Goal: Find specific page/section: Find specific page/section

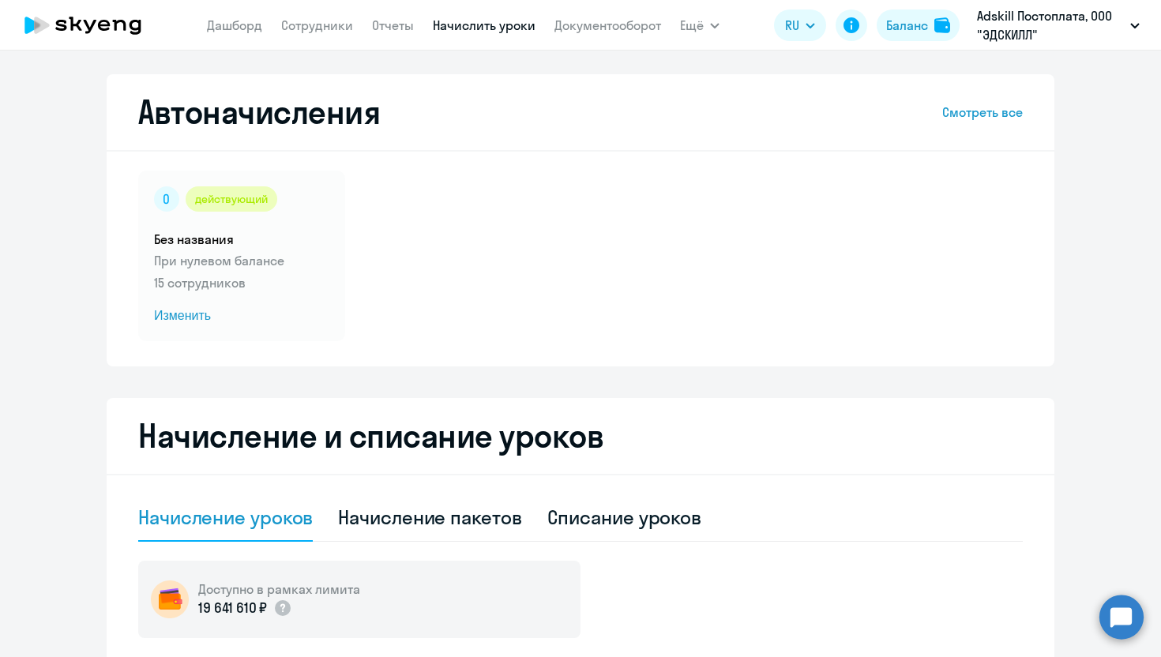
select select "10"
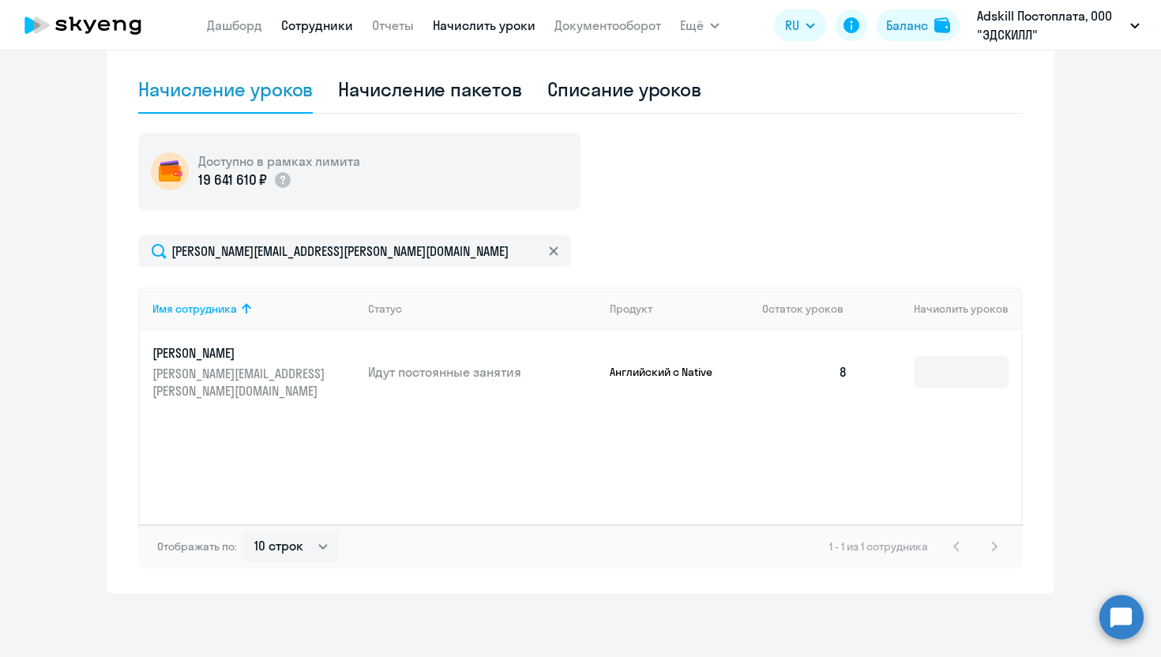
click at [318, 23] on link "Сотрудники" at bounding box center [317, 25] width 72 height 16
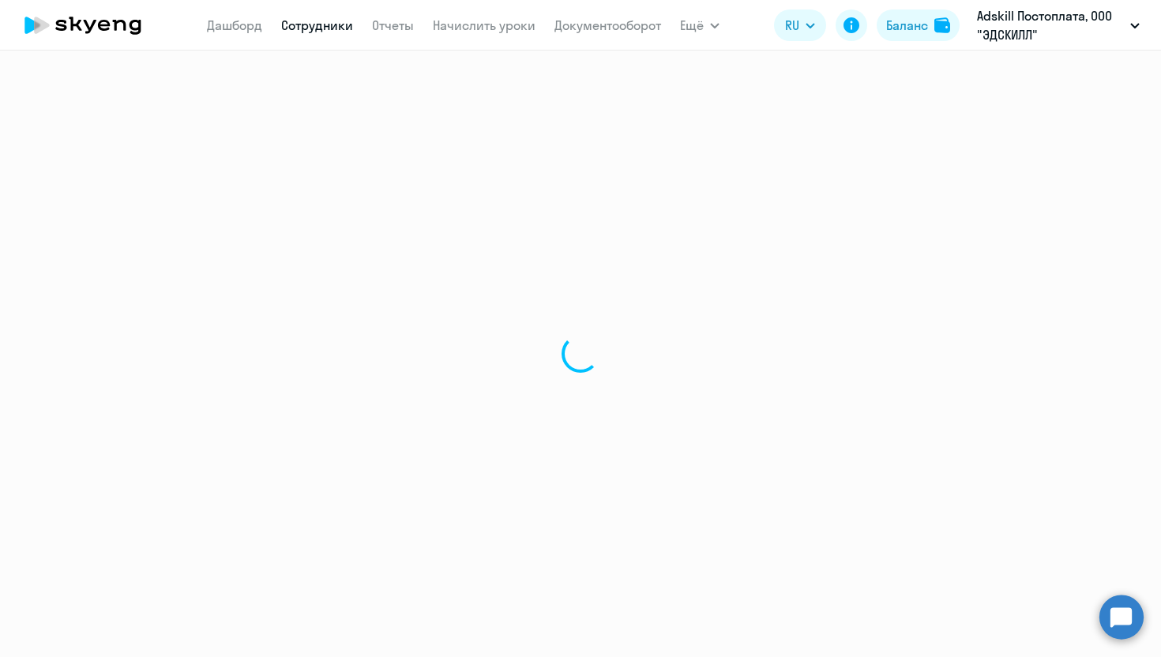
select select "30"
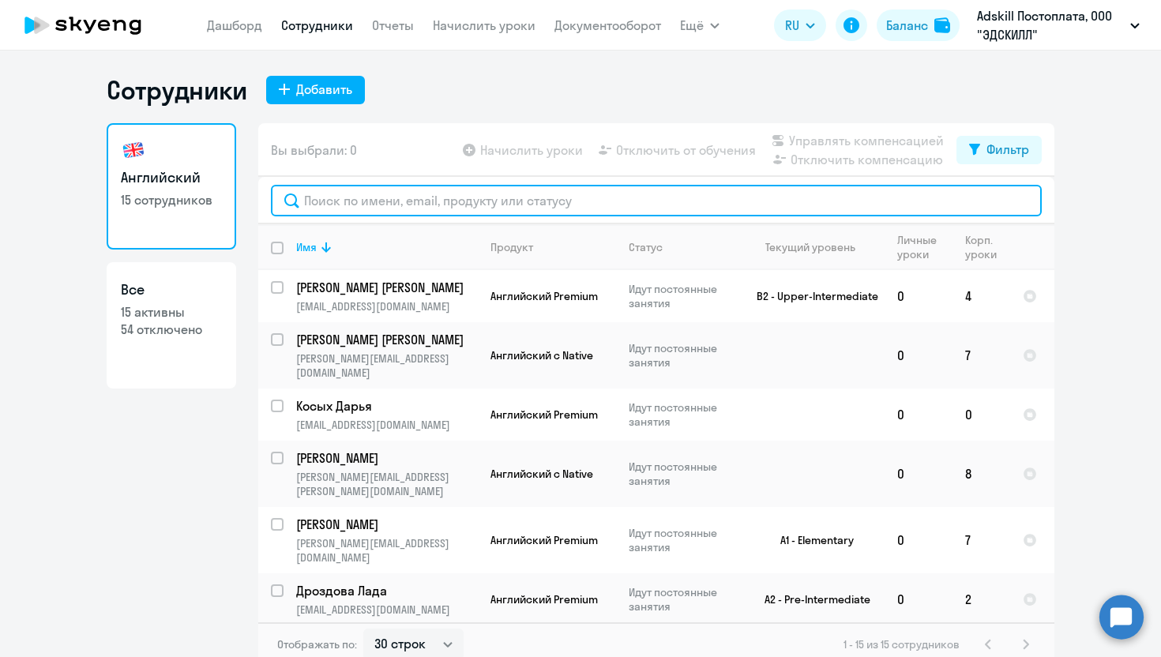
click at [390, 197] on input "text" at bounding box center [656, 201] width 771 height 32
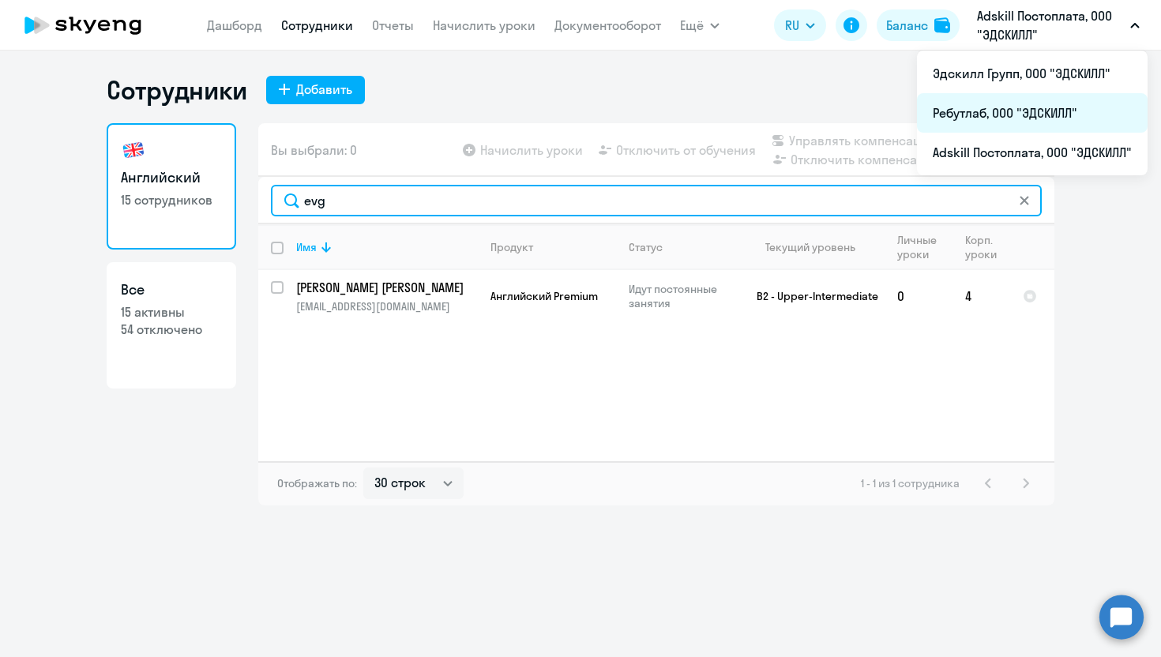
type input "evg"
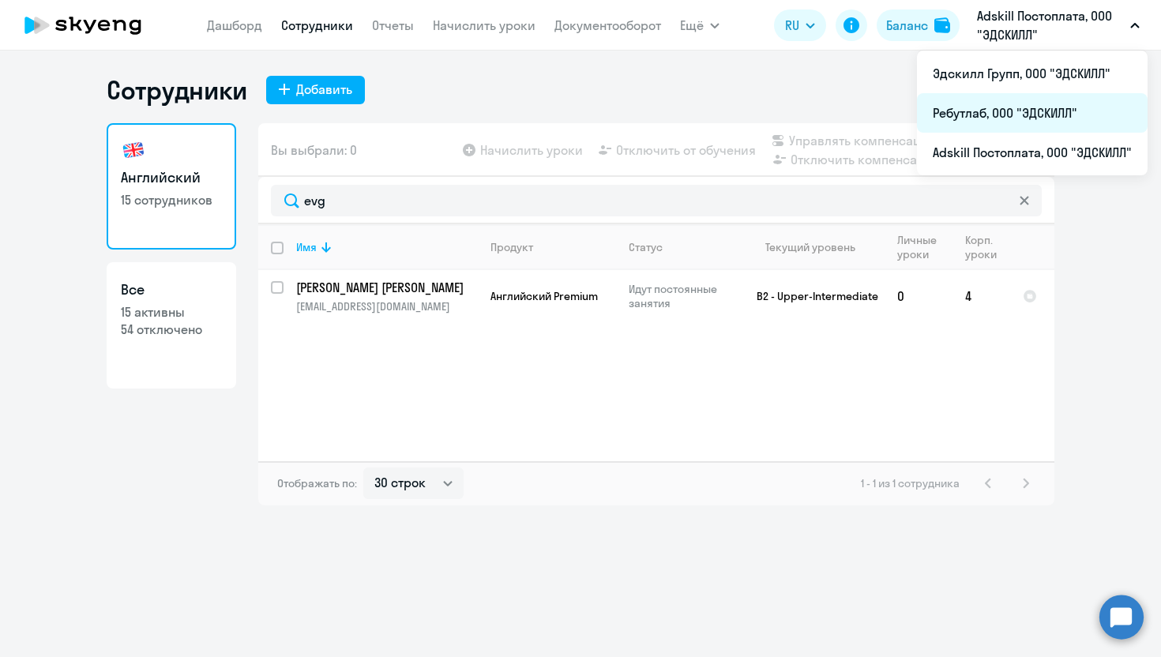
click at [977, 108] on li "Ребутлаб, ООО "ЭДСКИЛЛ"" at bounding box center [1032, 112] width 231 height 39
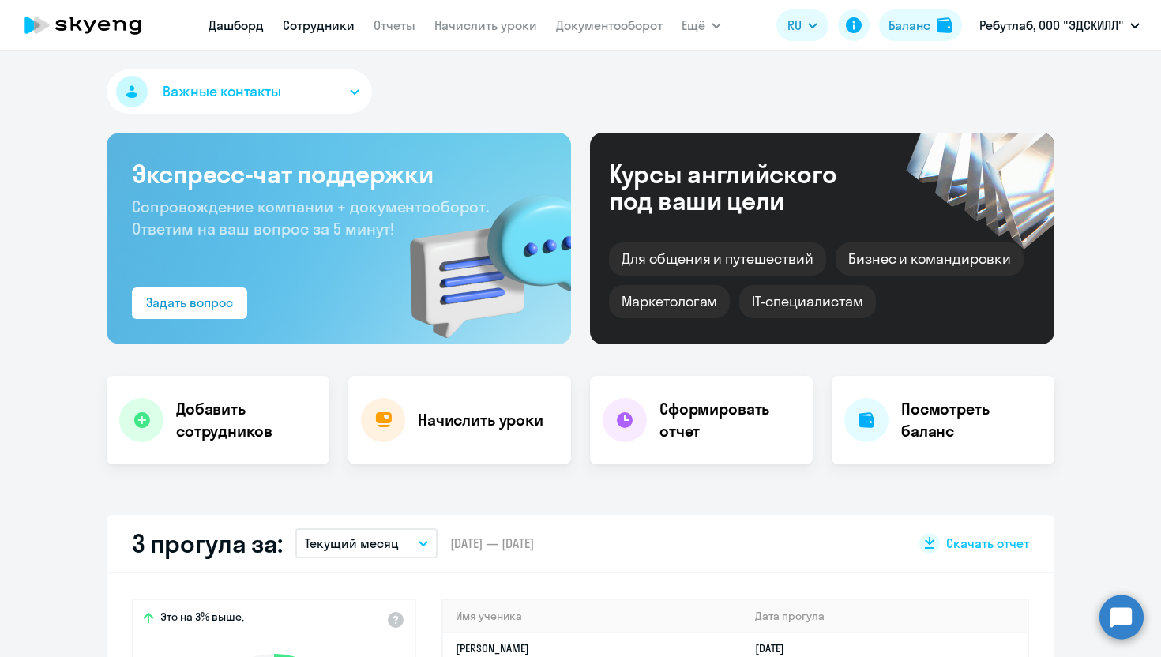
click at [321, 28] on link "Сотрудники" at bounding box center [319, 25] width 72 height 16
select select "30"
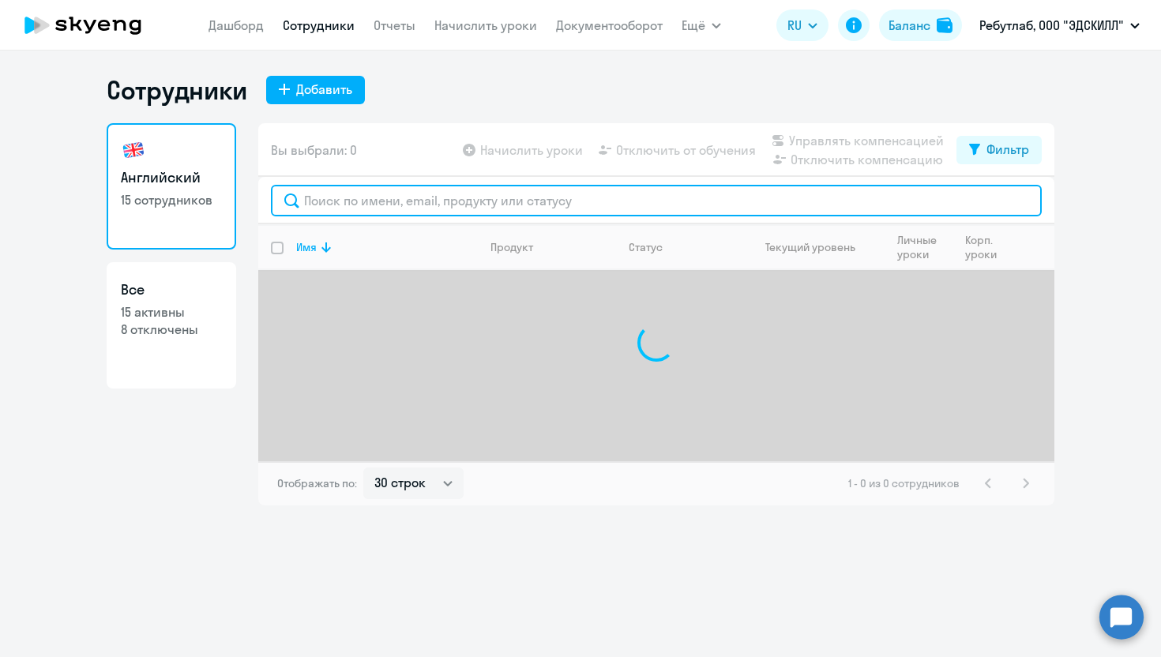
click at [370, 205] on input "text" at bounding box center [656, 201] width 771 height 32
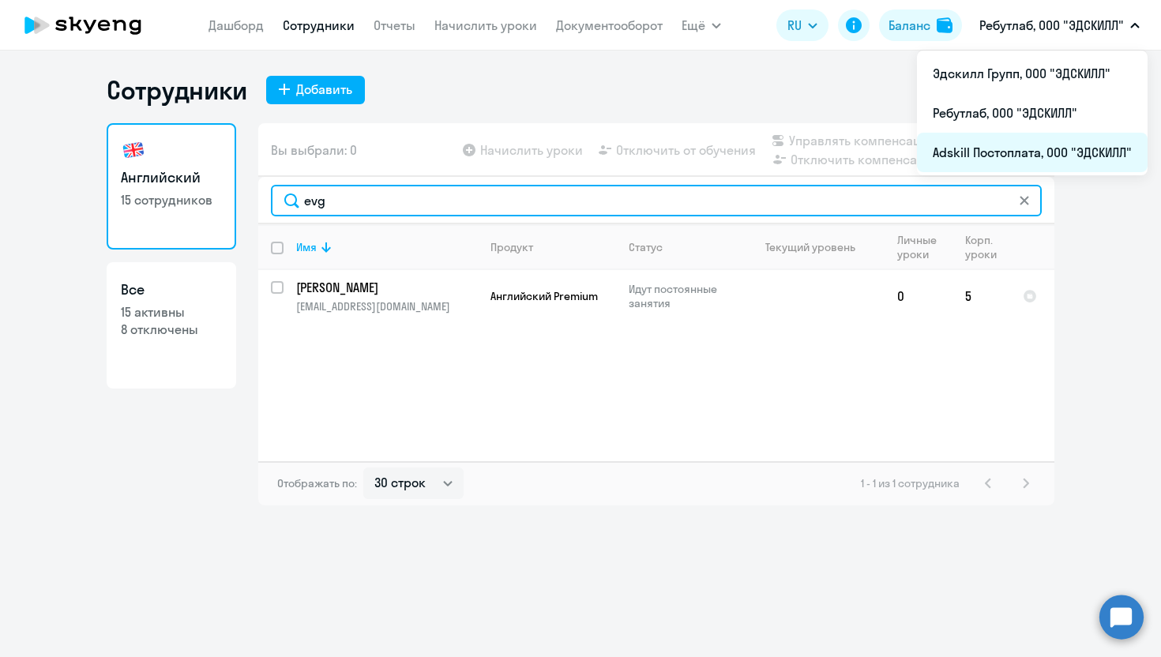
type input "evg"
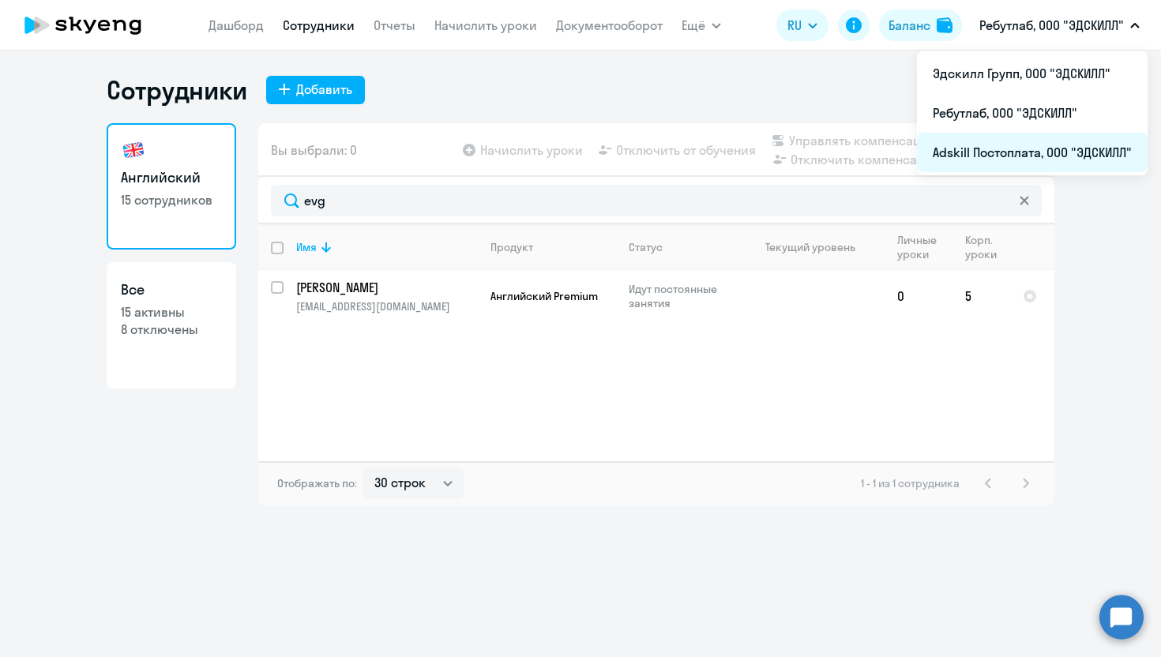
click at [1013, 153] on li "Adskill Постоплата, ООО "ЭДСКИЛЛ"" at bounding box center [1032, 152] width 231 height 39
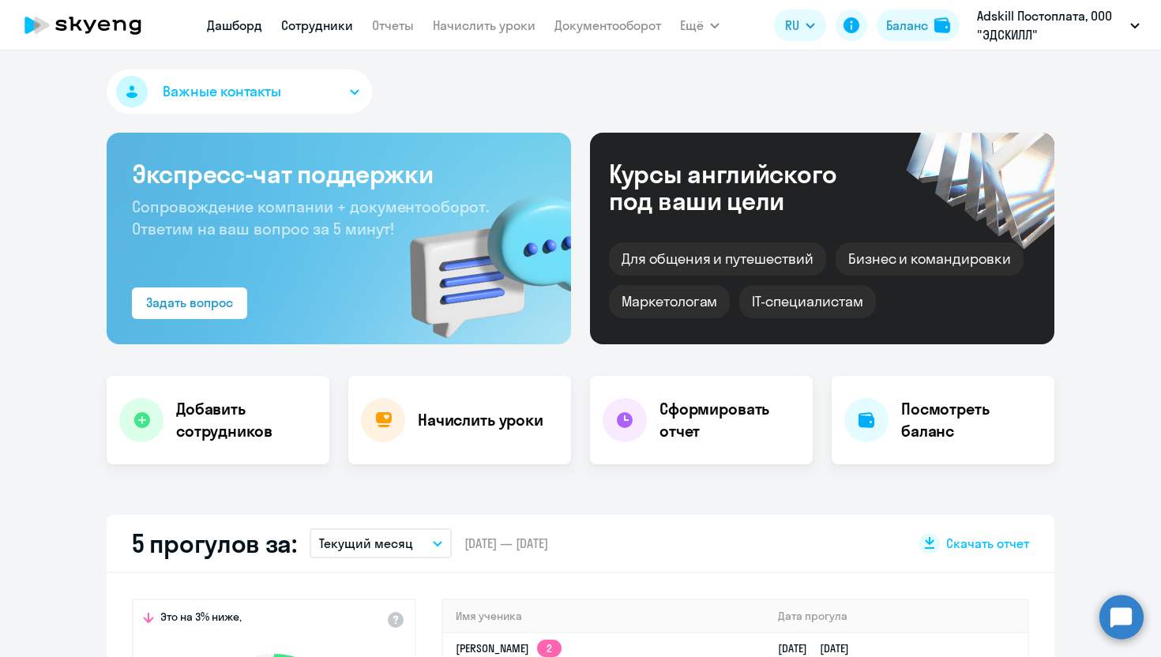
click at [302, 32] on app-menu-item-link "Сотрудники" at bounding box center [317, 26] width 72 height 20
click at [302, 32] on link "Сотрудники" at bounding box center [317, 25] width 72 height 16
select select "30"
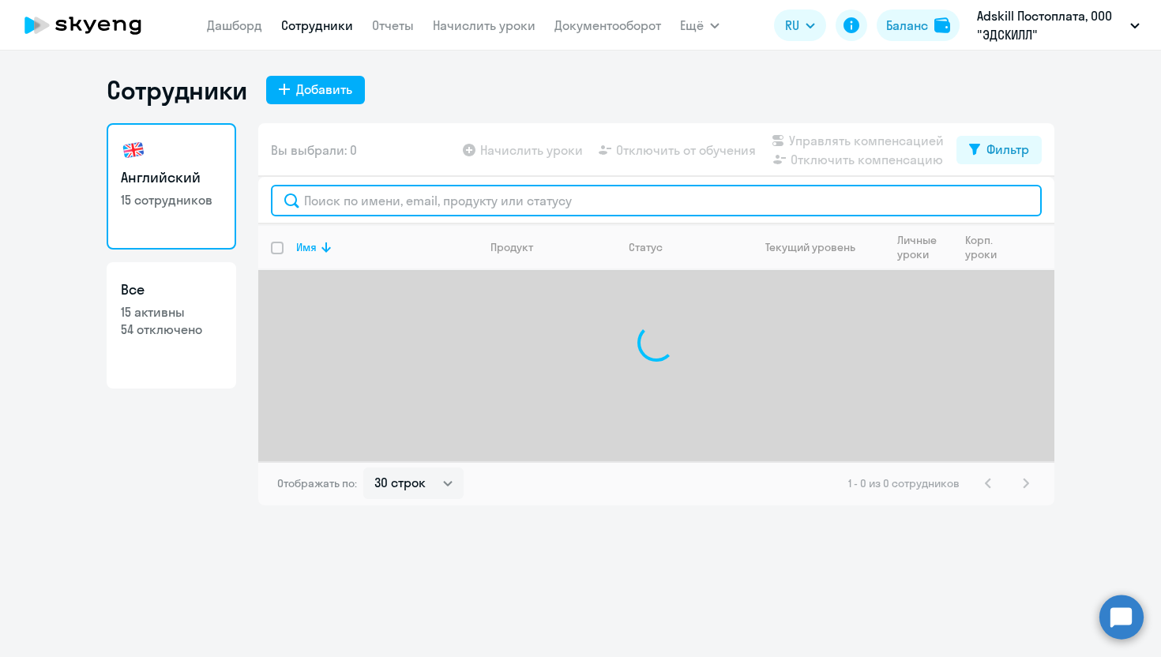
click at [351, 210] on input "text" at bounding box center [656, 201] width 771 height 32
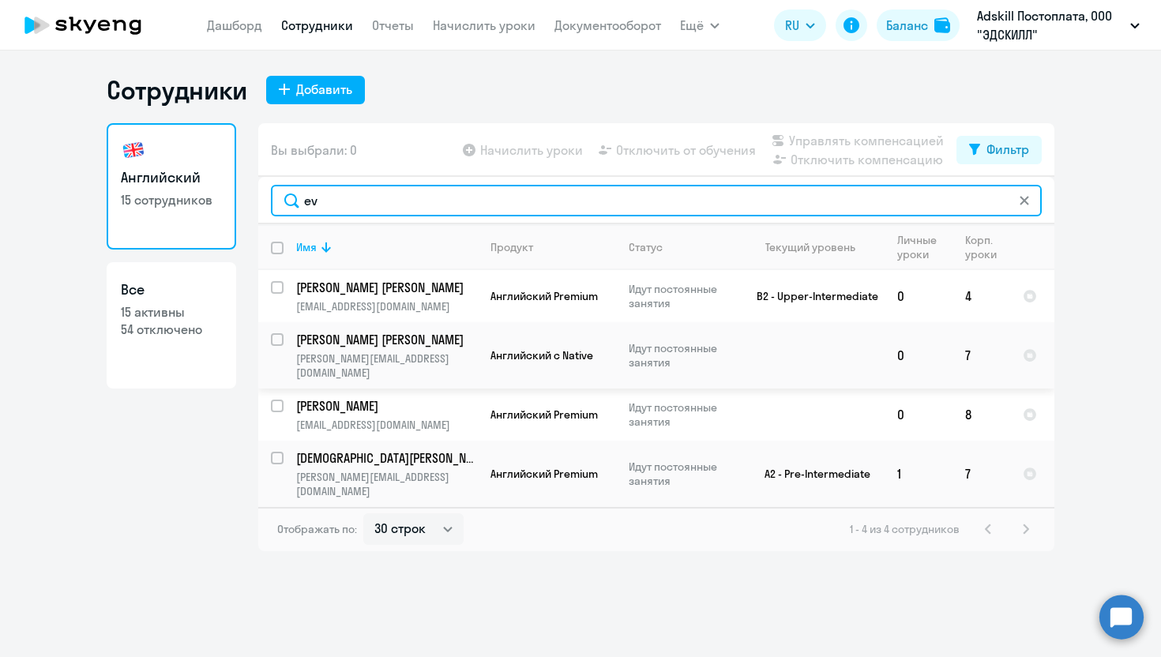
type input "e"
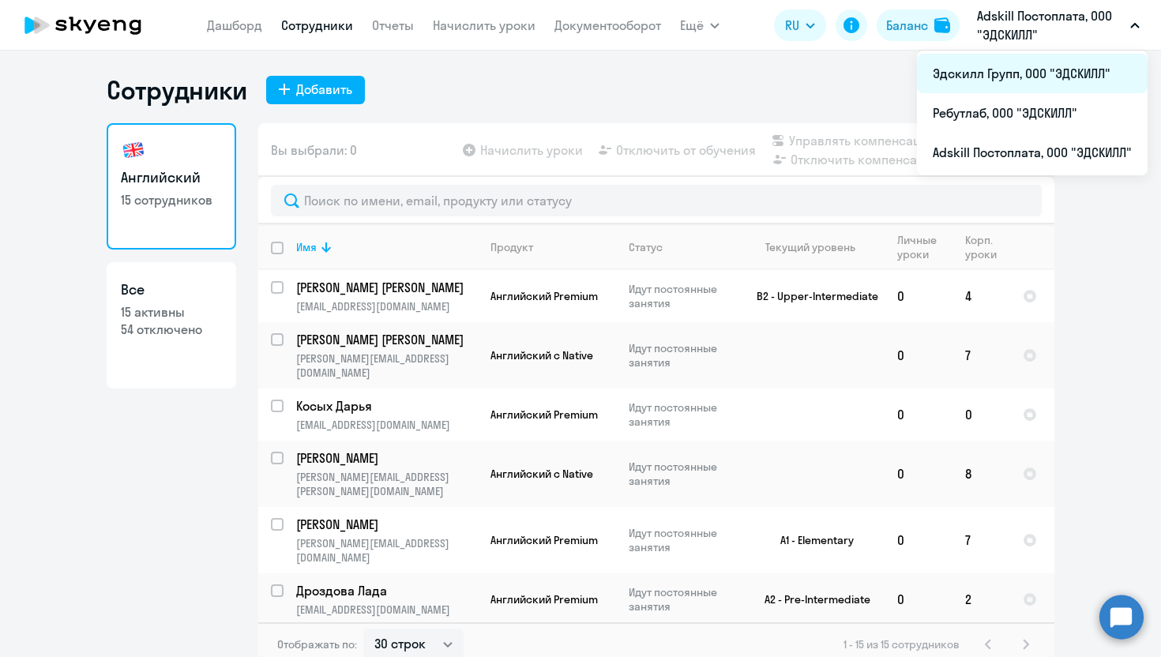
click at [981, 69] on li "Эдскилл Групп, ООО "ЭДСКИЛЛ"" at bounding box center [1032, 73] width 231 height 39
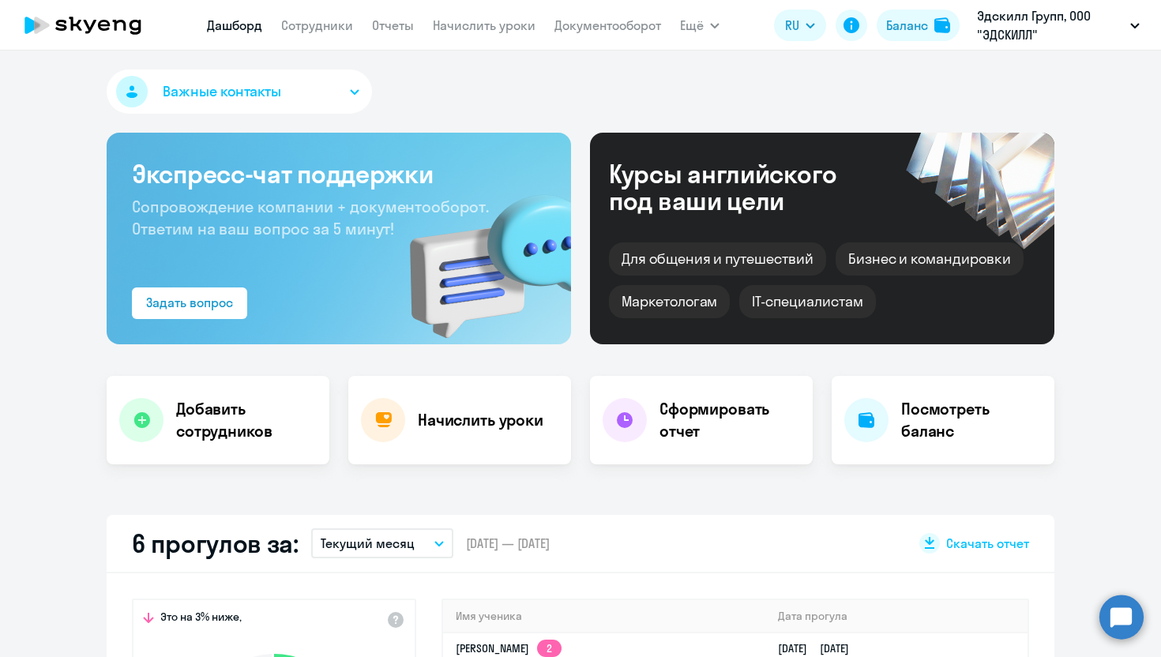
click at [298, 14] on nav "[PERSON_NAME] Отчеты Начислить уроки Документооборот" at bounding box center [434, 25] width 454 height 32
click at [299, 28] on link "Сотрудники" at bounding box center [317, 25] width 72 height 16
select select "30"
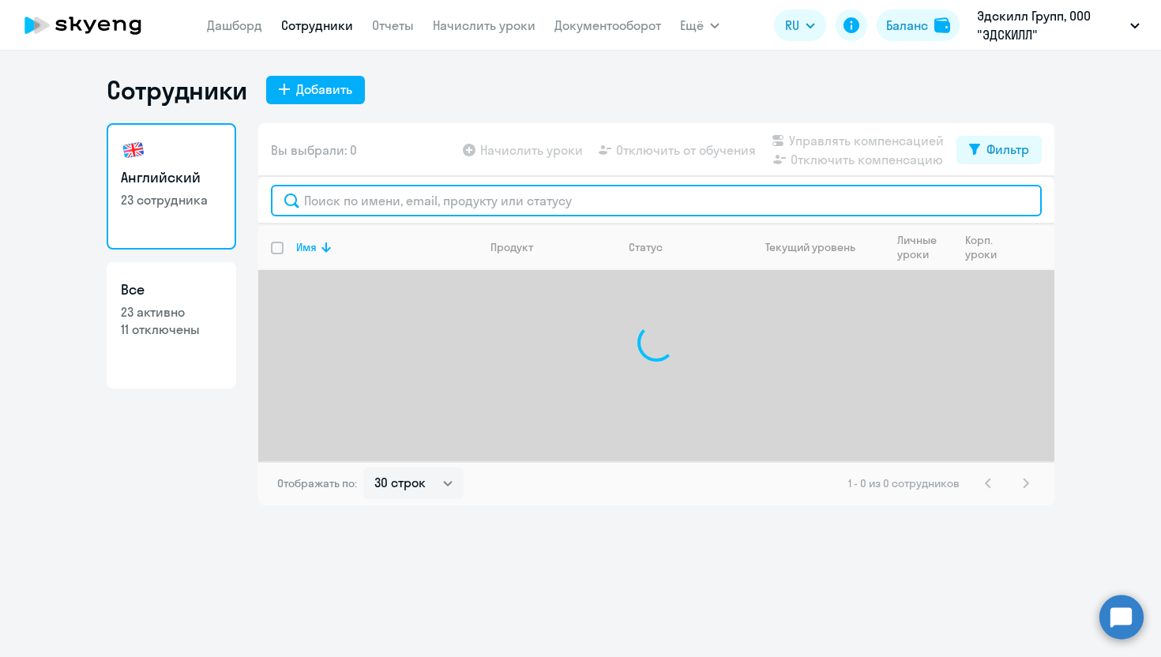
click at [422, 201] on input "text" at bounding box center [656, 201] width 771 height 32
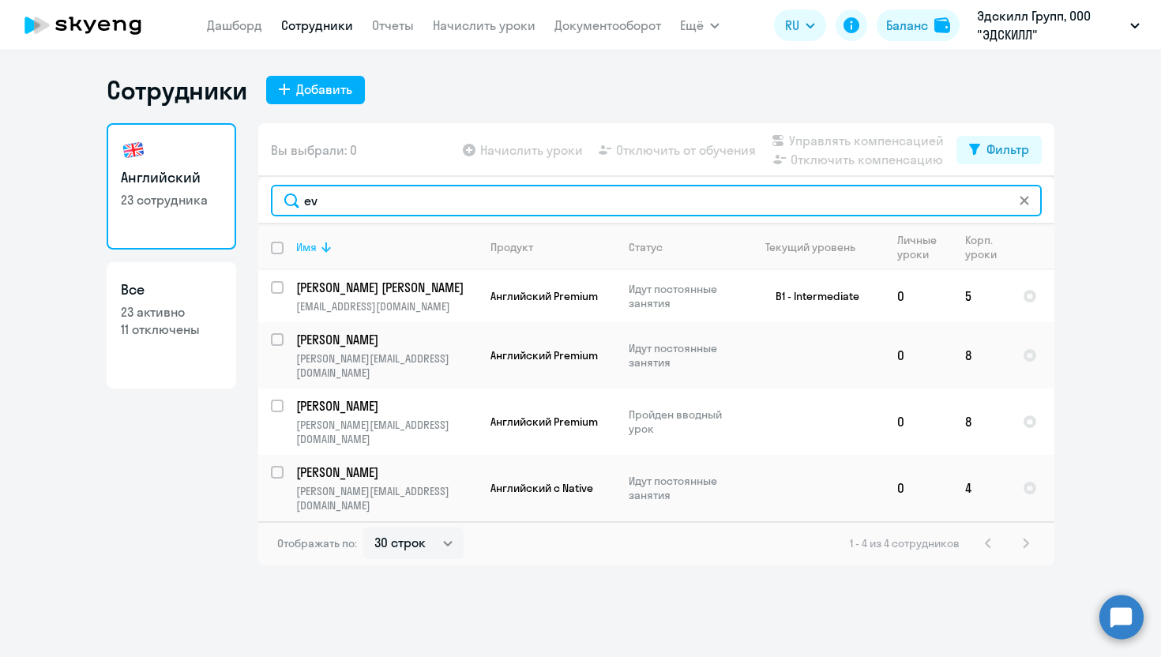
type input "e"
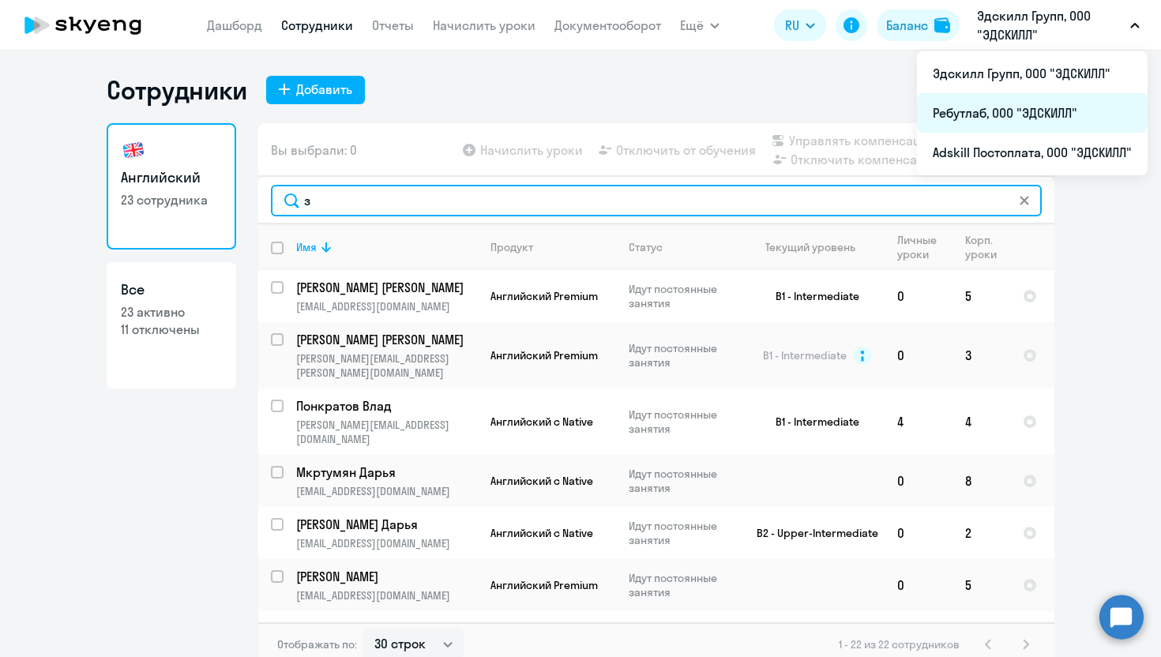
type input "з"
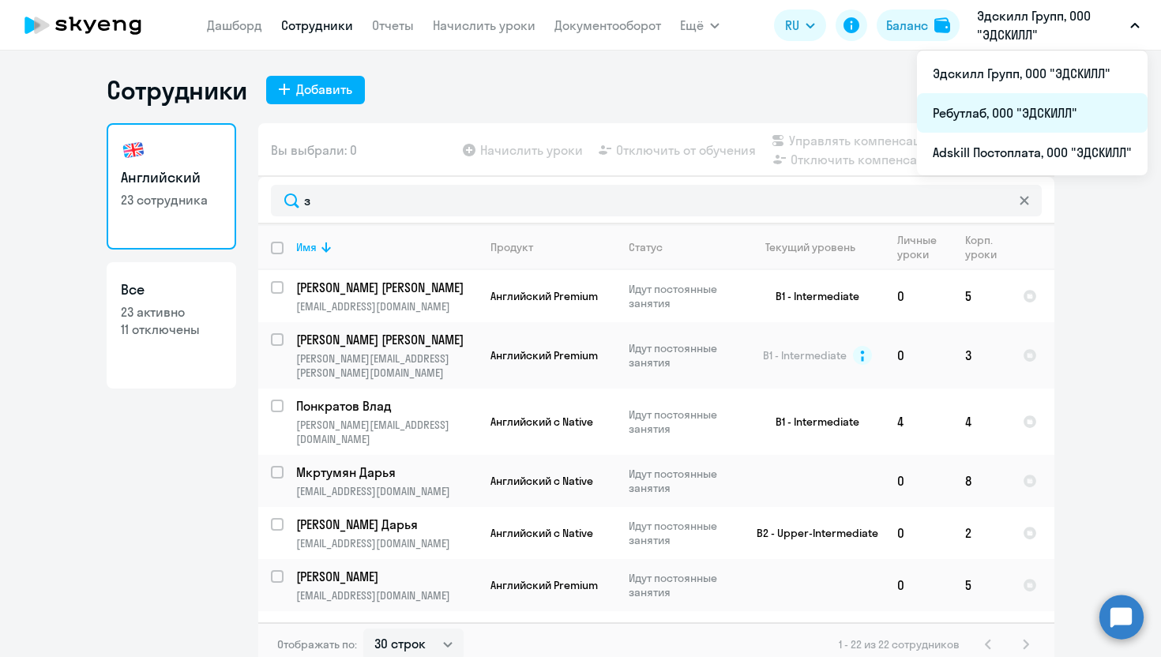
click at [981, 114] on li "Ребутлаб, ООО "ЭДСКИЛЛ"" at bounding box center [1032, 112] width 231 height 39
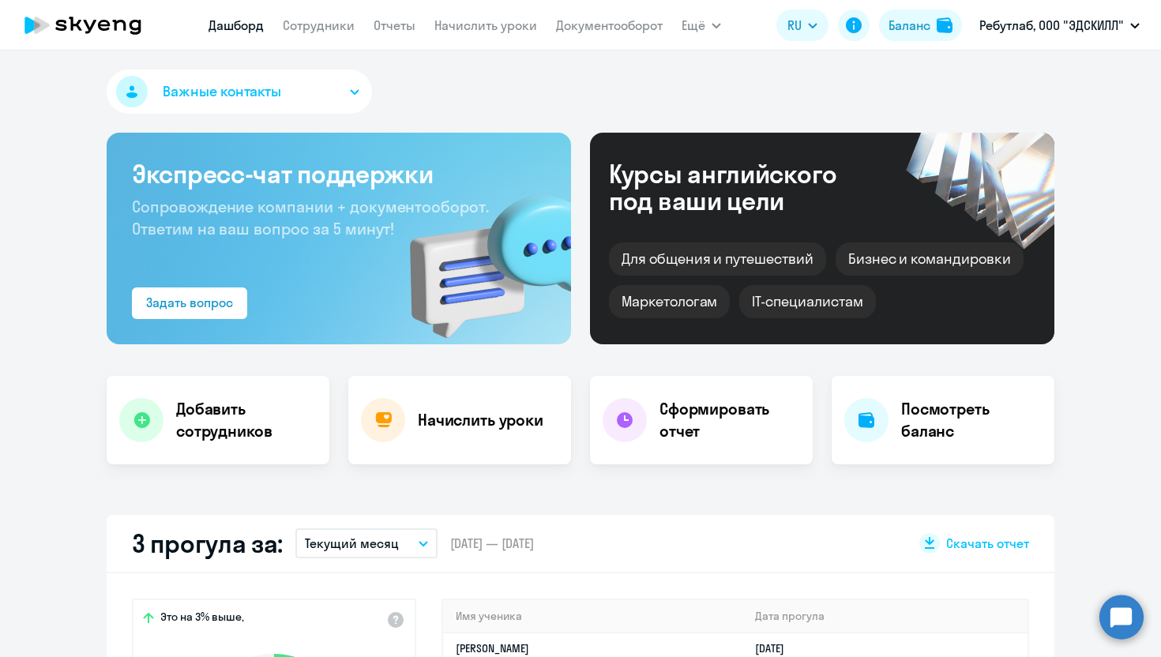
click at [336, 34] on app-menu-item-link "Сотрудники" at bounding box center [319, 26] width 72 height 20
click at [333, 29] on link "Сотрудники" at bounding box center [319, 25] width 72 height 16
select select "30"
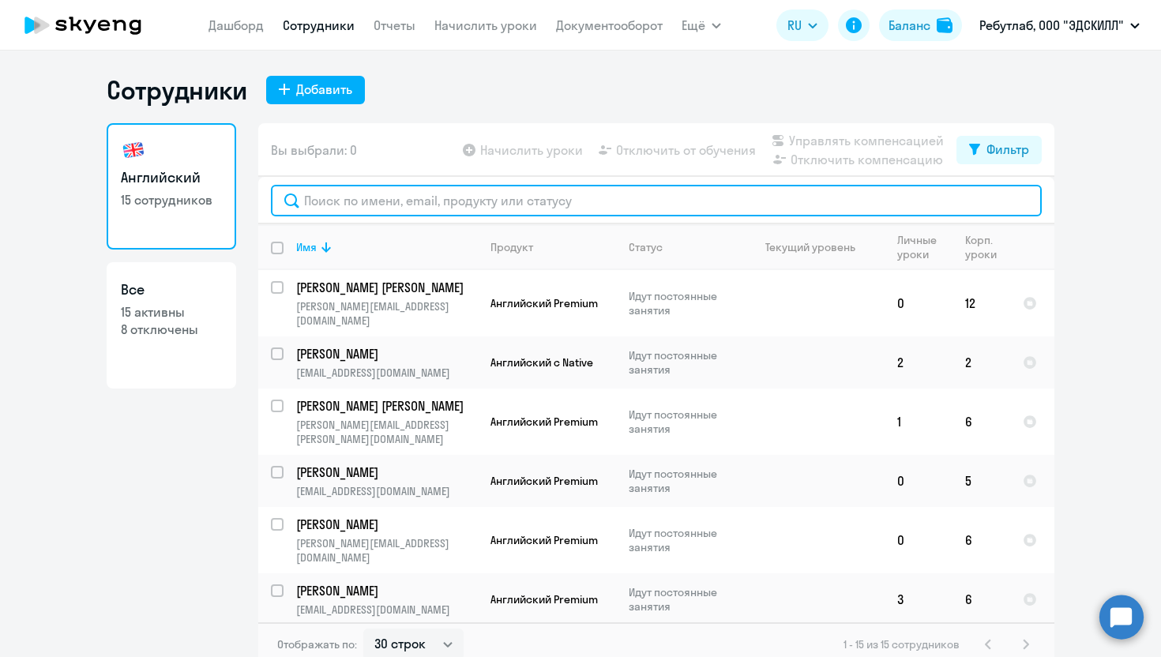
click at [361, 197] on input "text" at bounding box center [656, 201] width 771 height 32
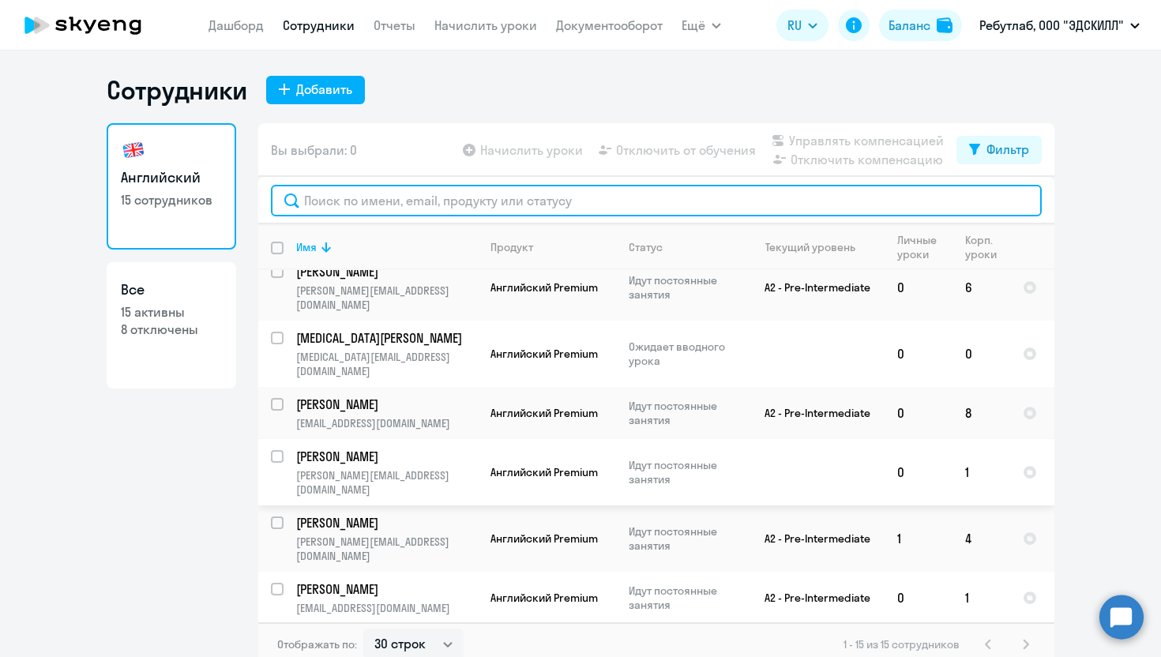
scroll to position [9, 0]
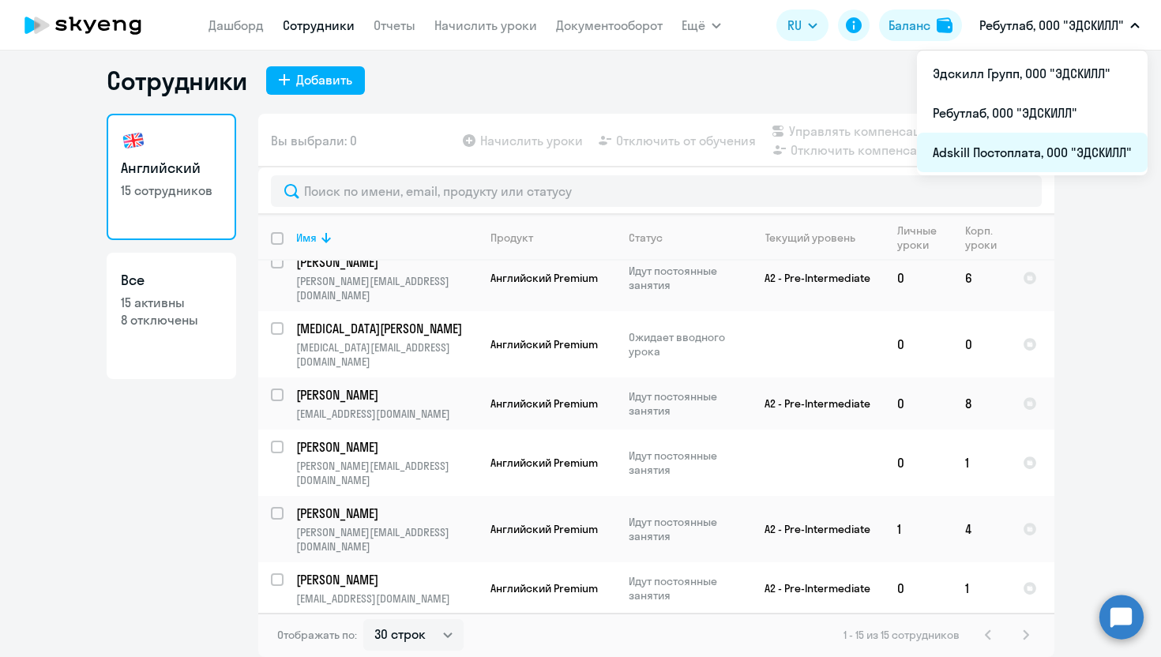
click at [992, 140] on li "Adskill Постоплата, ООО "ЭДСКИЛЛ"" at bounding box center [1032, 152] width 231 height 39
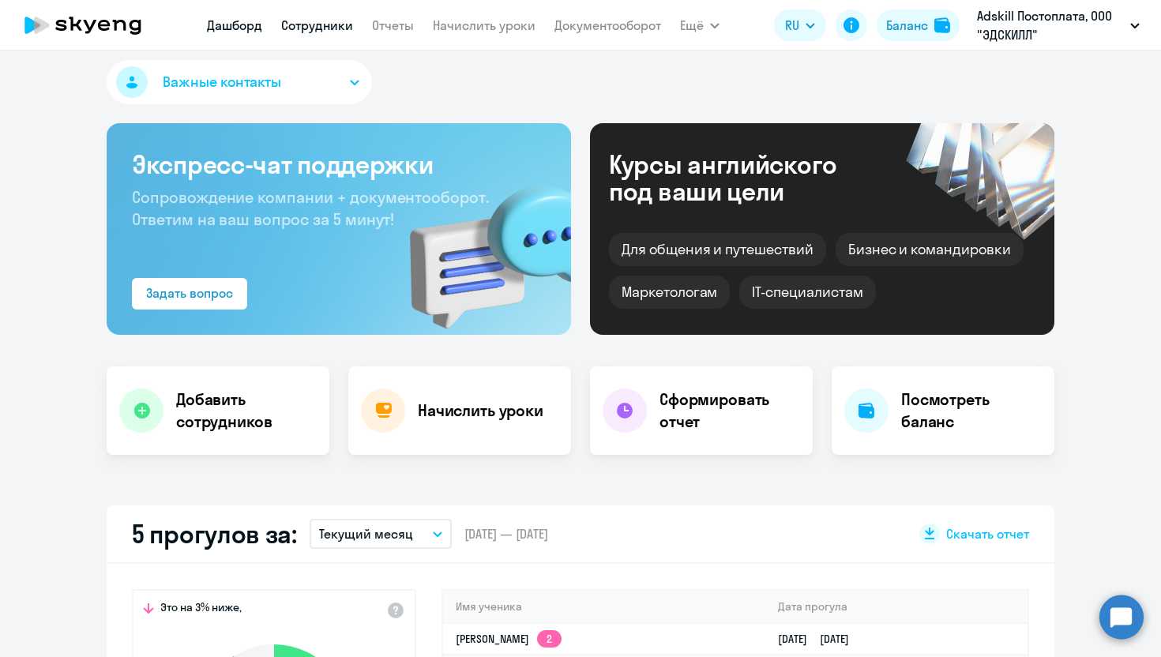
click at [332, 31] on link "Сотрудники" at bounding box center [317, 25] width 72 height 16
select select "30"
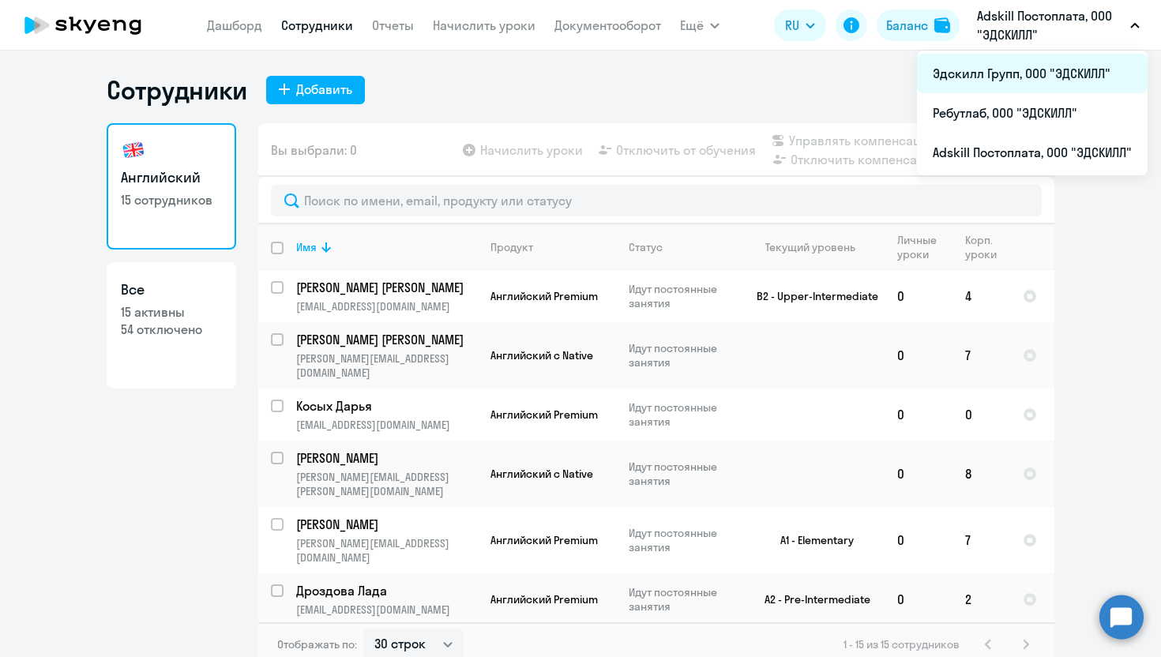
click at [998, 70] on li "Эдскилл Групп, ООО "ЭДСКИЛЛ"" at bounding box center [1032, 73] width 231 height 39
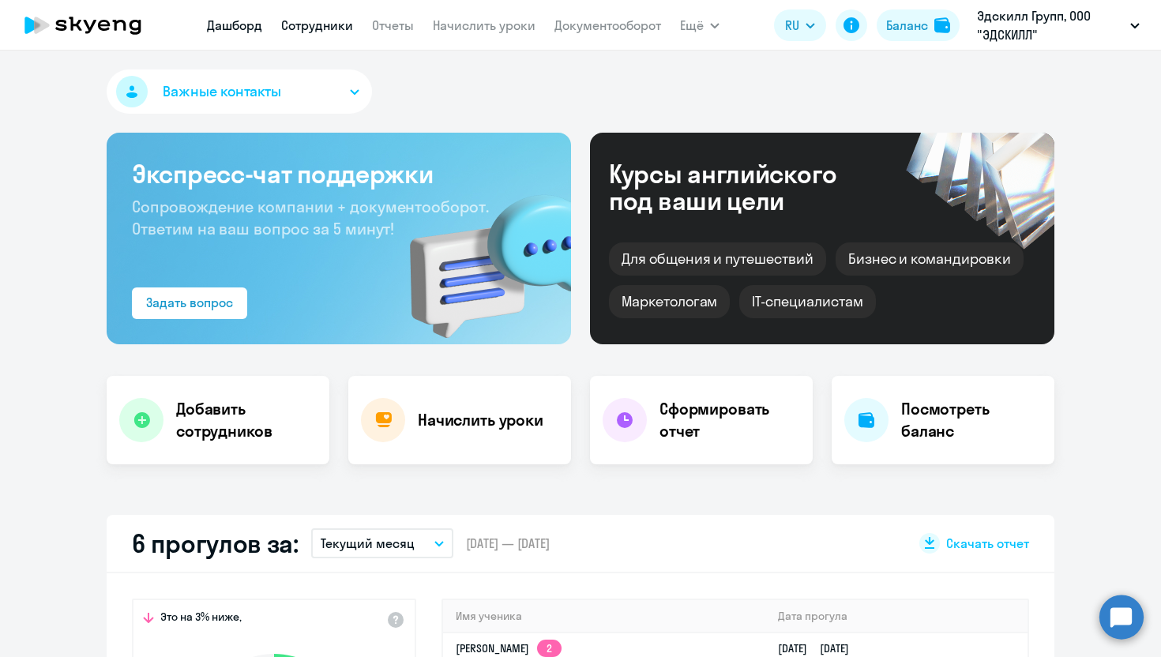
select select "30"
click at [310, 33] on app-menu-item-link "Сотрудники" at bounding box center [317, 26] width 72 height 20
click at [310, 27] on link "Сотрудники" at bounding box center [317, 25] width 72 height 16
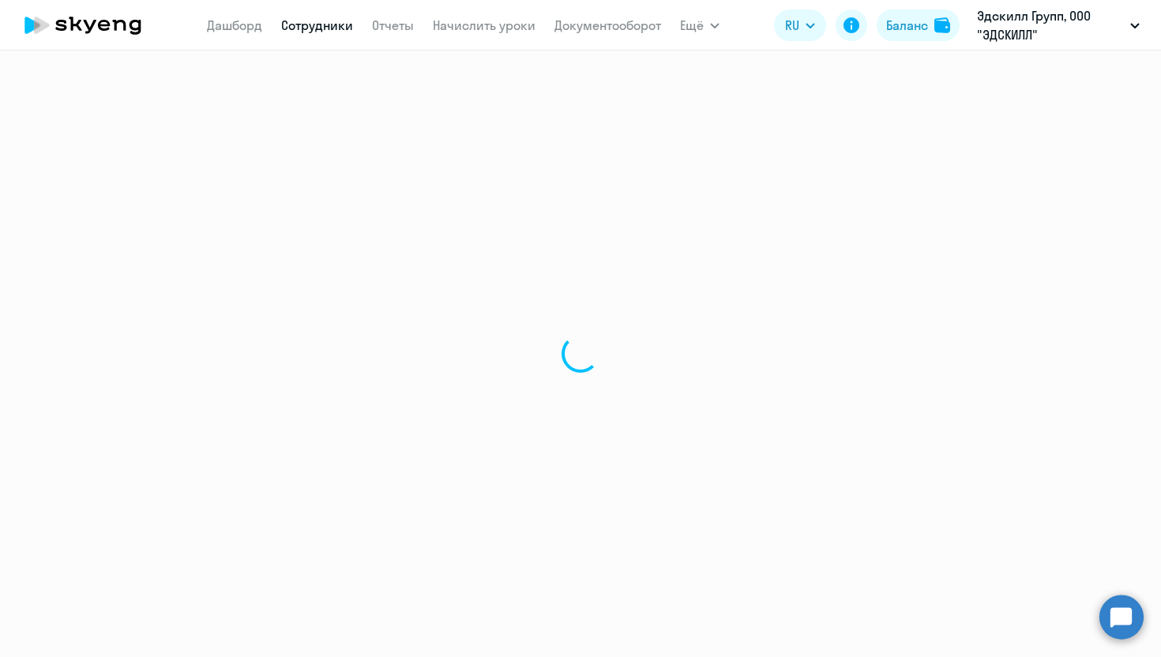
select select "30"
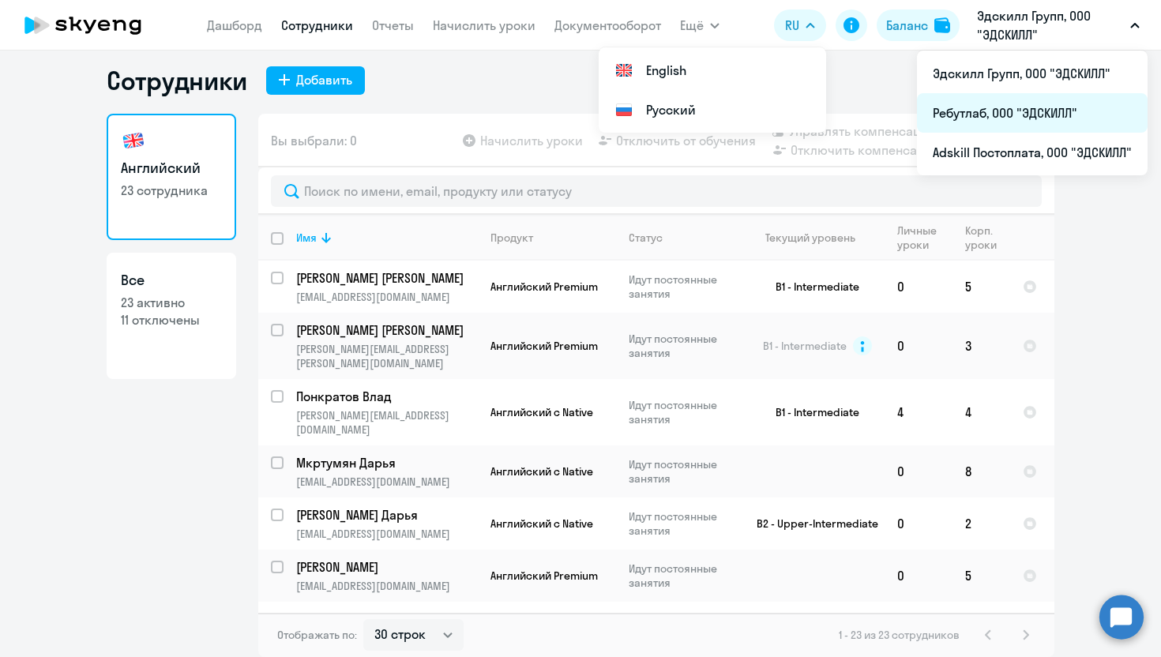
click at [989, 117] on li "Ребутлаб, ООО "ЭДСКИЛЛ"" at bounding box center [1032, 112] width 231 height 39
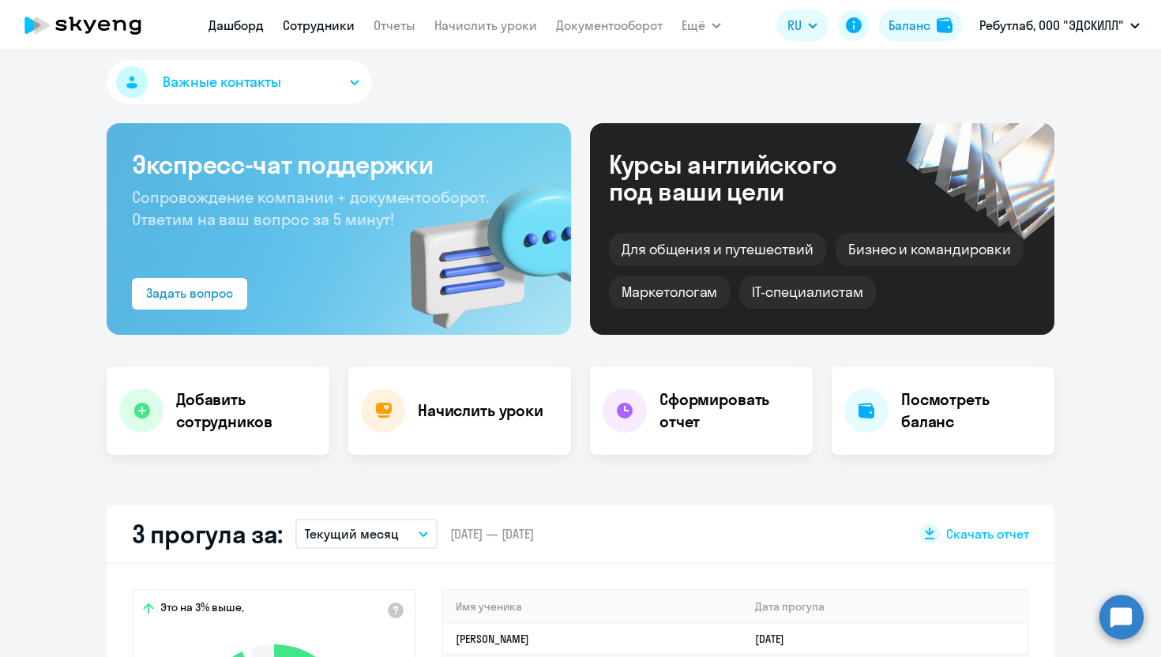
click at [311, 32] on app-menu-item-link "Сотрудники" at bounding box center [319, 26] width 72 height 20
select select "30"
click at [309, 32] on link "Сотрудники" at bounding box center [319, 25] width 72 height 16
select select "30"
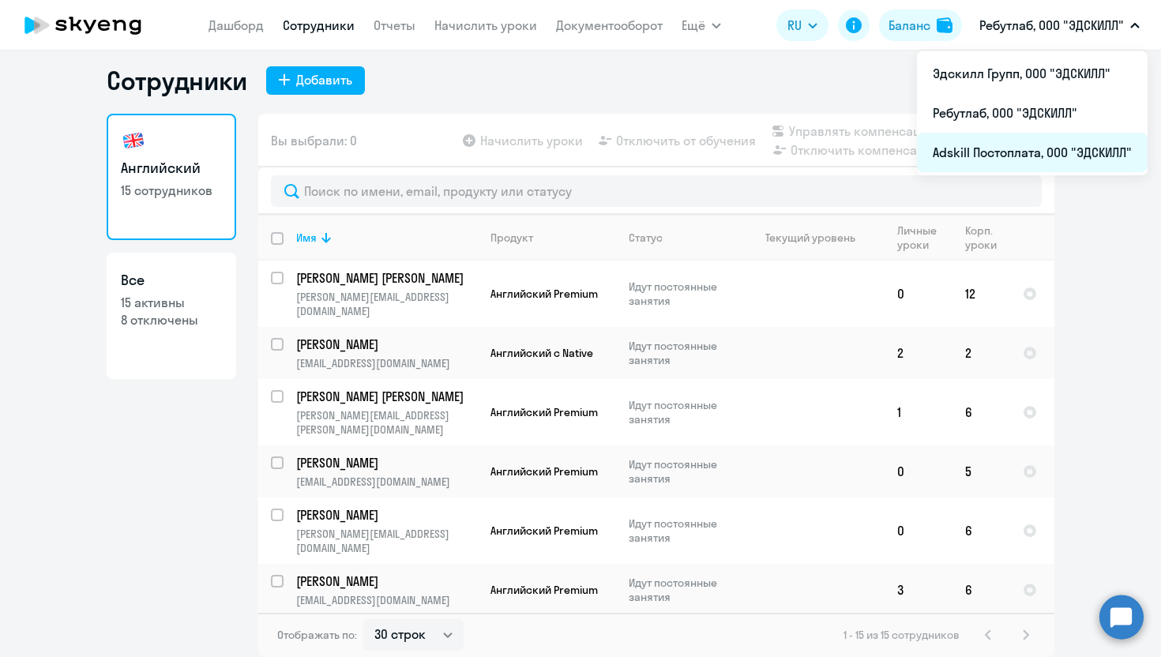
click at [960, 154] on li "Adskill Постоплата, ООО "ЭДСКИЛЛ"" at bounding box center [1032, 152] width 231 height 39
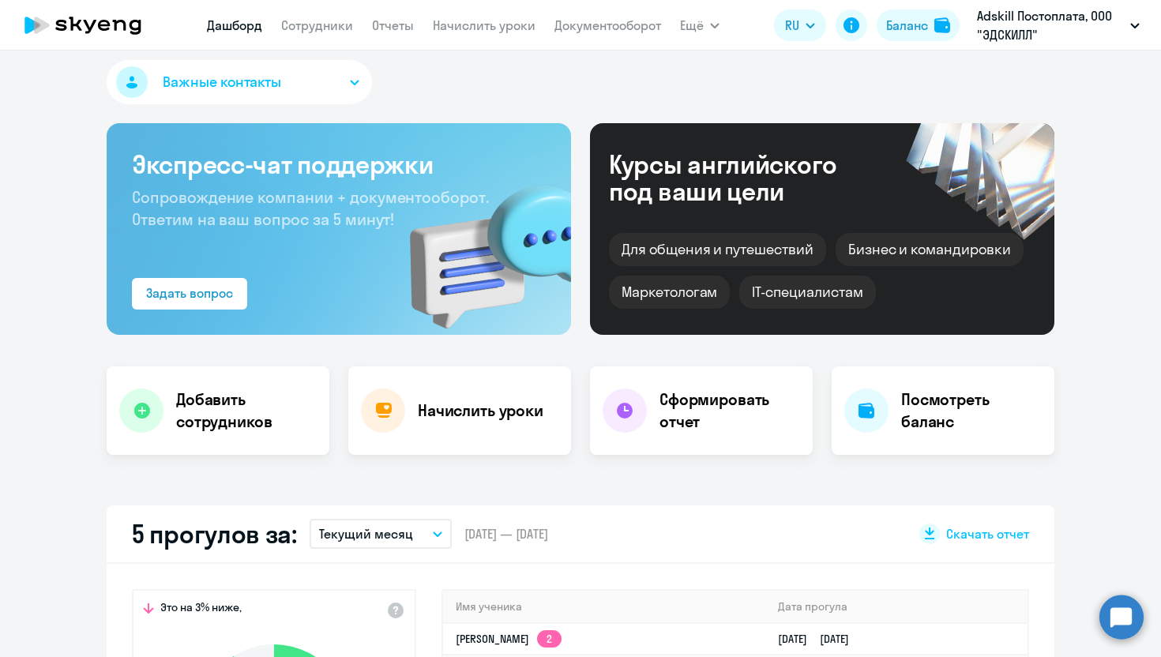
click at [331, 39] on nav "[PERSON_NAME] Отчеты Начислить уроки Документооборот" at bounding box center [434, 25] width 454 height 32
click at [328, 31] on link "Сотрудники" at bounding box center [317, 25] width 72 height 16
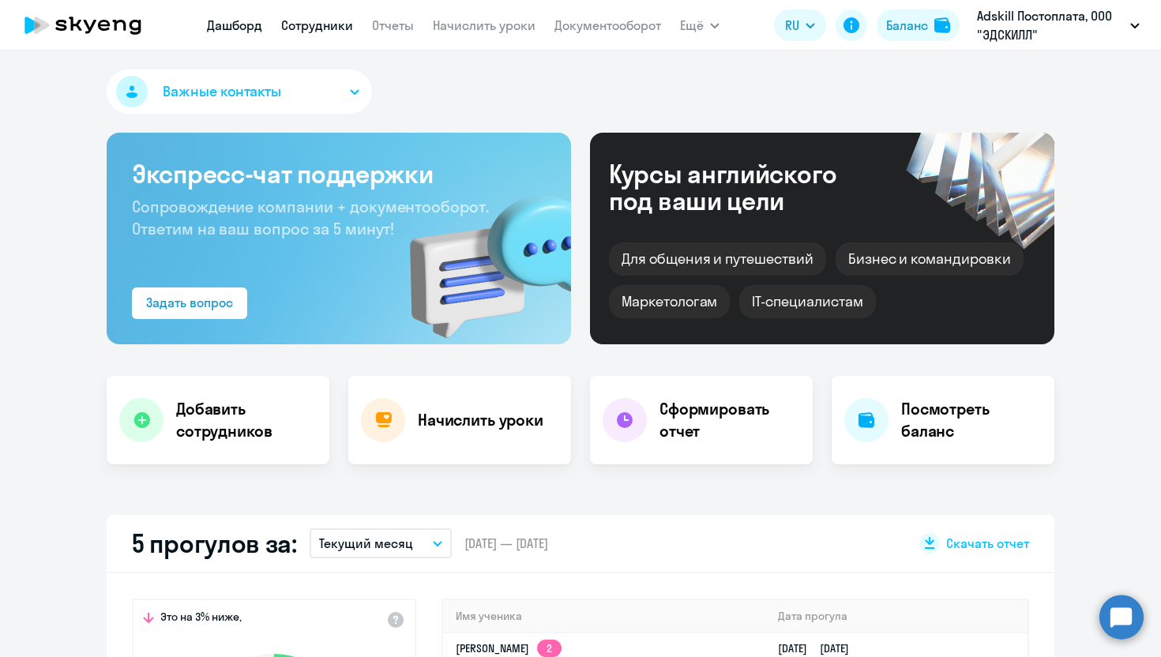
select select "30"
